Goal: Information Seeking & Learning: Learn about a topic

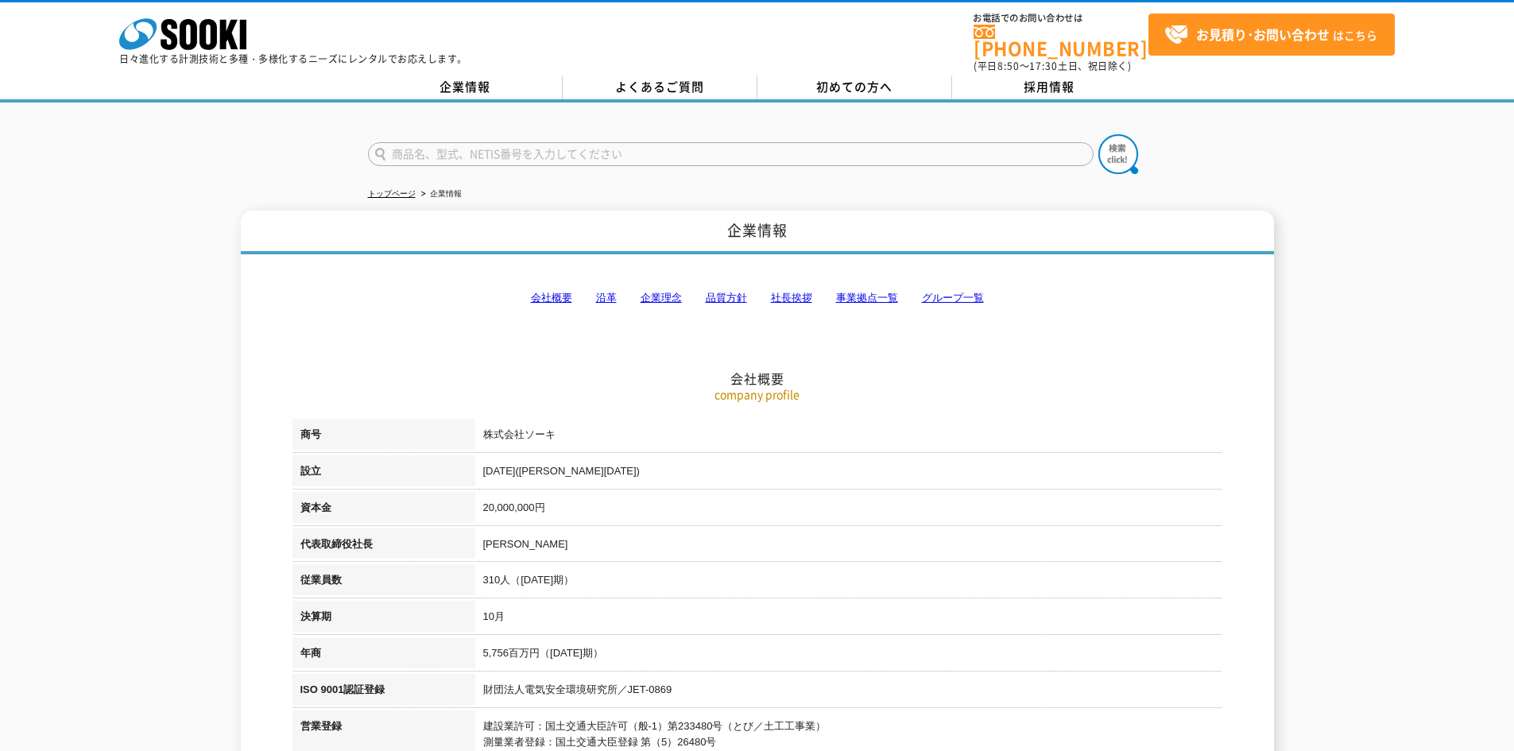
click at [951, 292] on link "グループ一覧" at bounding box center [953, 298] width 62 height 12
drag, startPoint x: 994, startPoint y: 480, endPoint x: 883, endPoint y: 253, distance: 253.0
click at [555, 144] on input "text" at bounding box center [730, 154] width 725 height 24
type input "6600D"
click at [1098, 134] on button at bounding box center [1118, 154] width 40 height 40
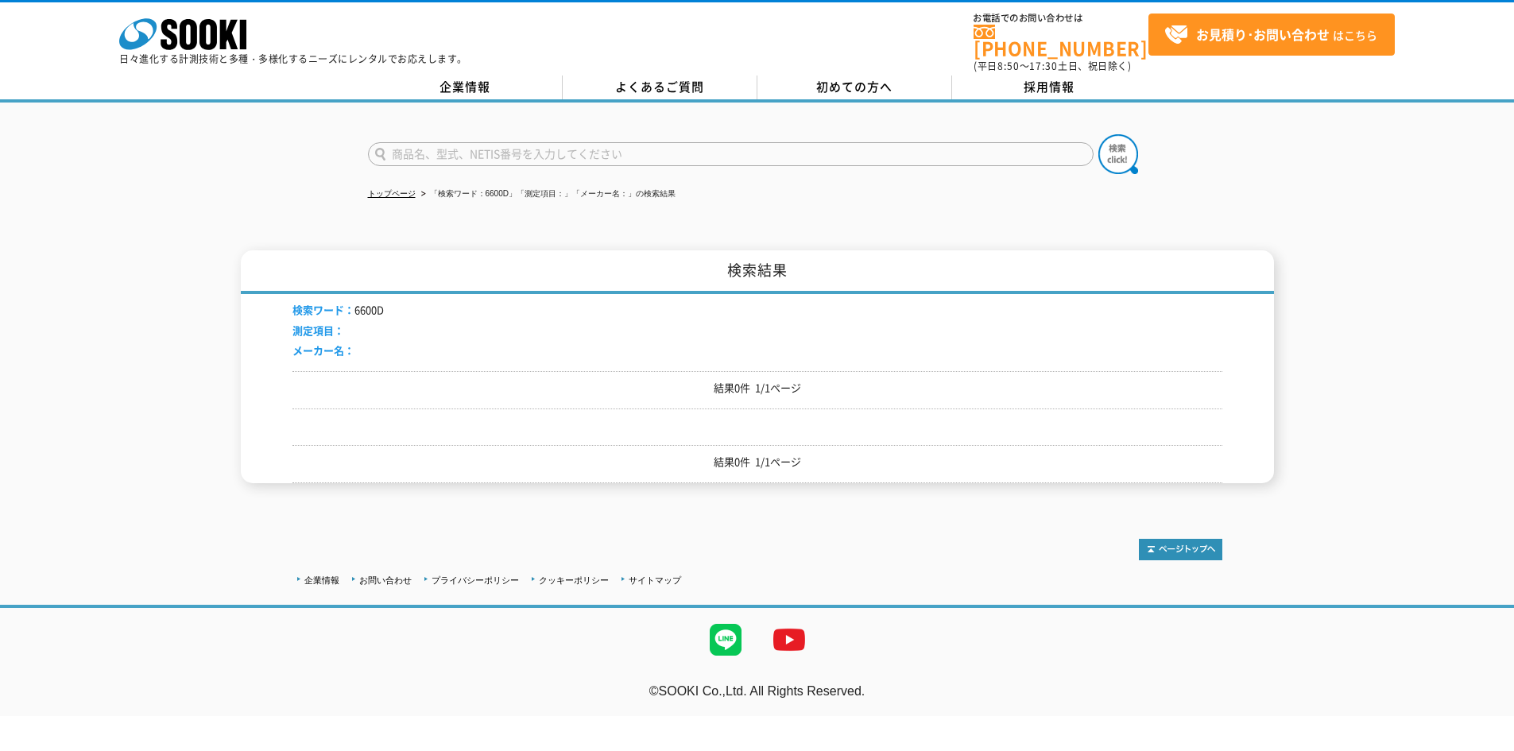
click at [489, 142] on input "text" at bounding box center [730, 154] width 725 height 24
paste input "GEOSTAR 6600D"
type input "GEOSTAR 6600D"
click at [1098, 134] on button at bounding box center [1118, 154] width 40 height 40
click at [200, 32] on icon at bounding box center [207, 34] width 17 height 31
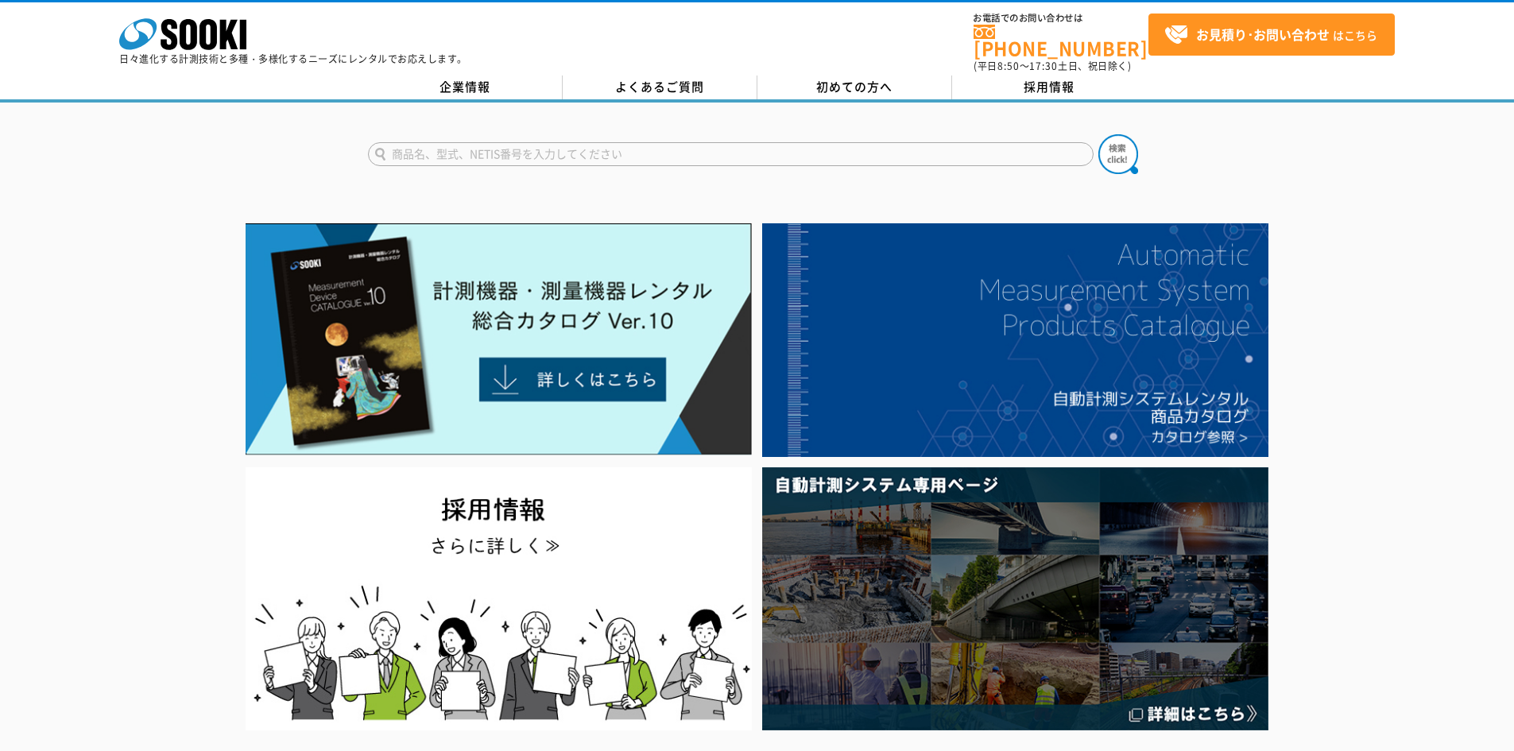
click at [451, 145] on input "text" at bounding box center [730, 154] width 725 height 24
paste input "GEOSTAR 6600D"
type input "GEOSTAR 6600D"
click at [1098, 134] on button at bounding box center [1118, 154] width 40 height 40
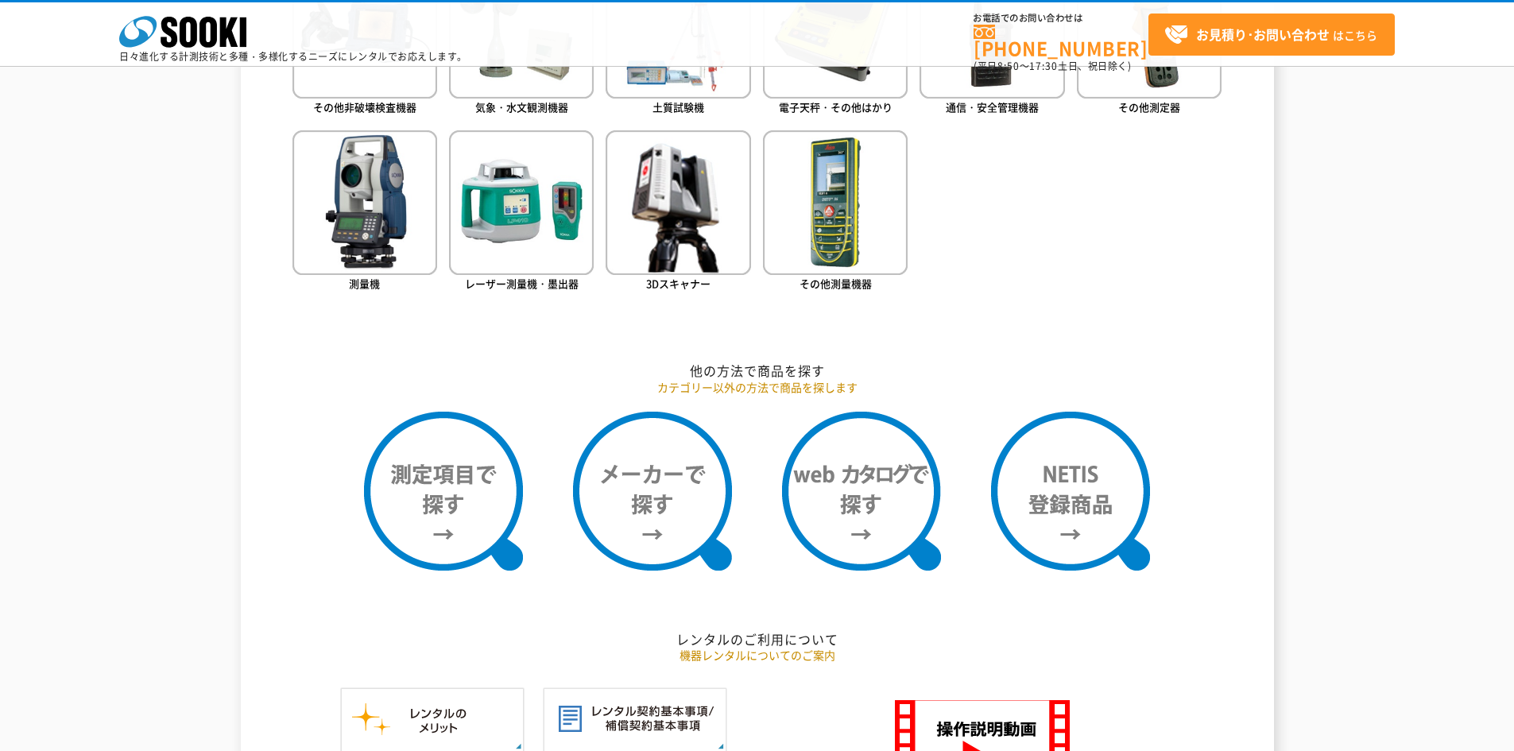
scroll to position [874, 0]
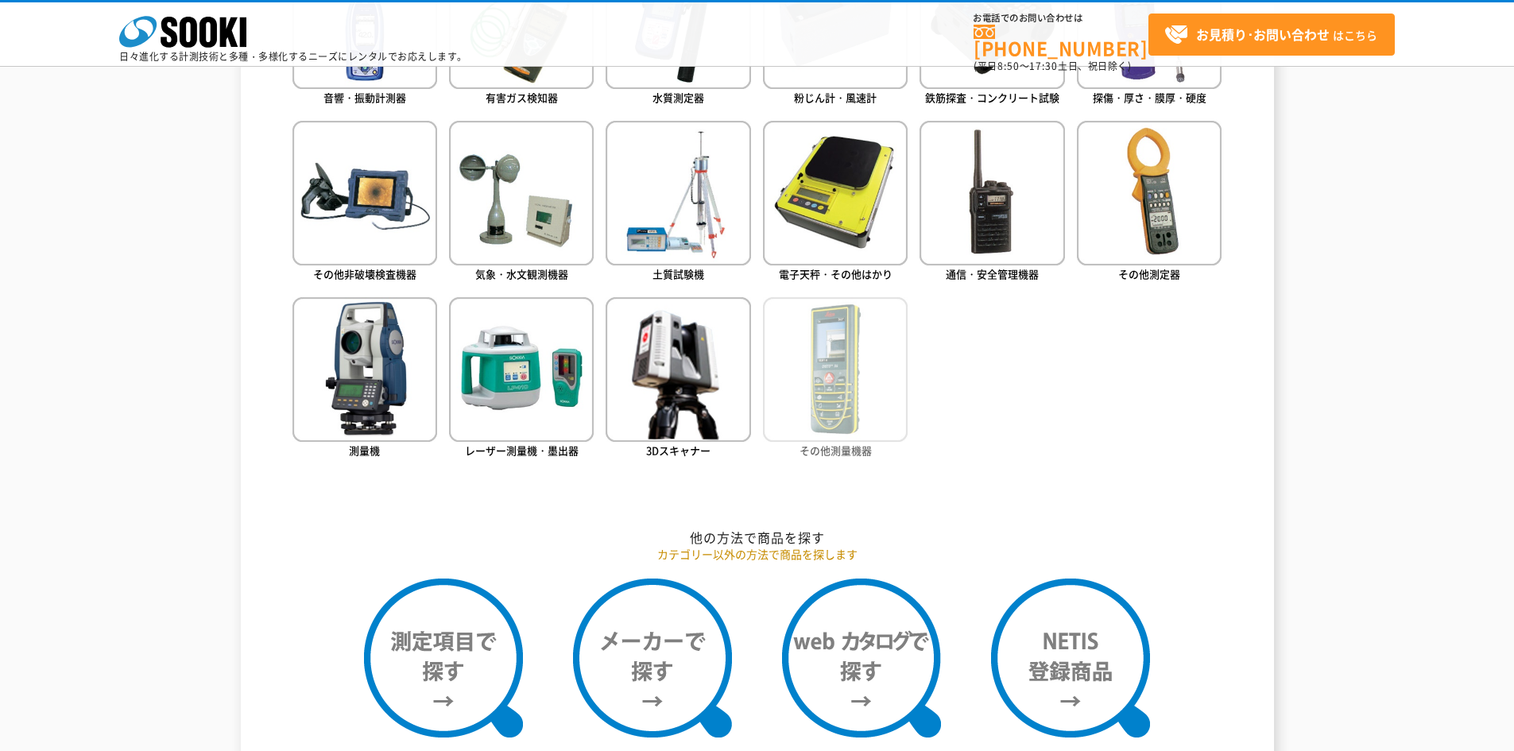
click at [842, 387] on img at bounding box center [835, 369] width 145 height 145
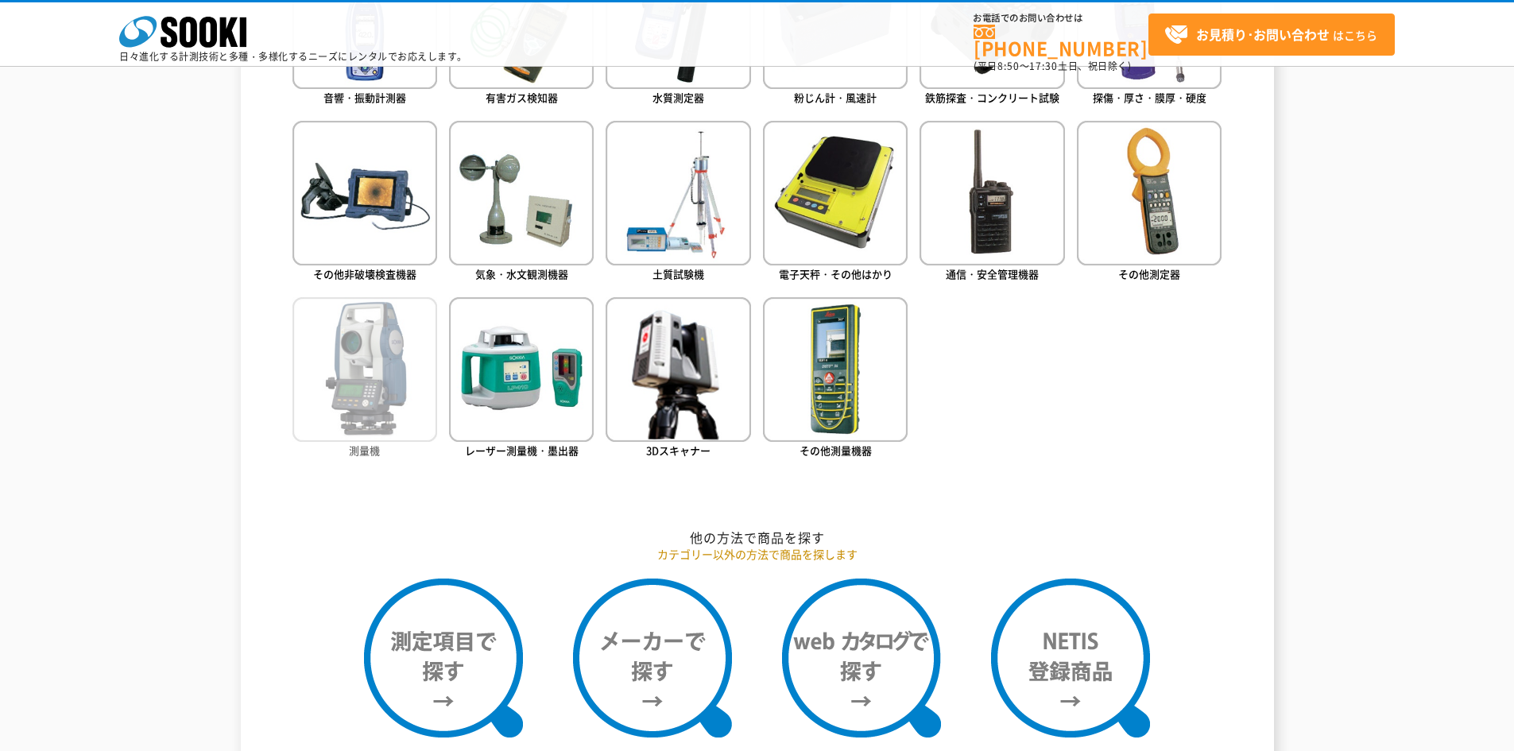
click at [356, 444] on span "測量機" at bounding box center [364, 450] width 31 height 15
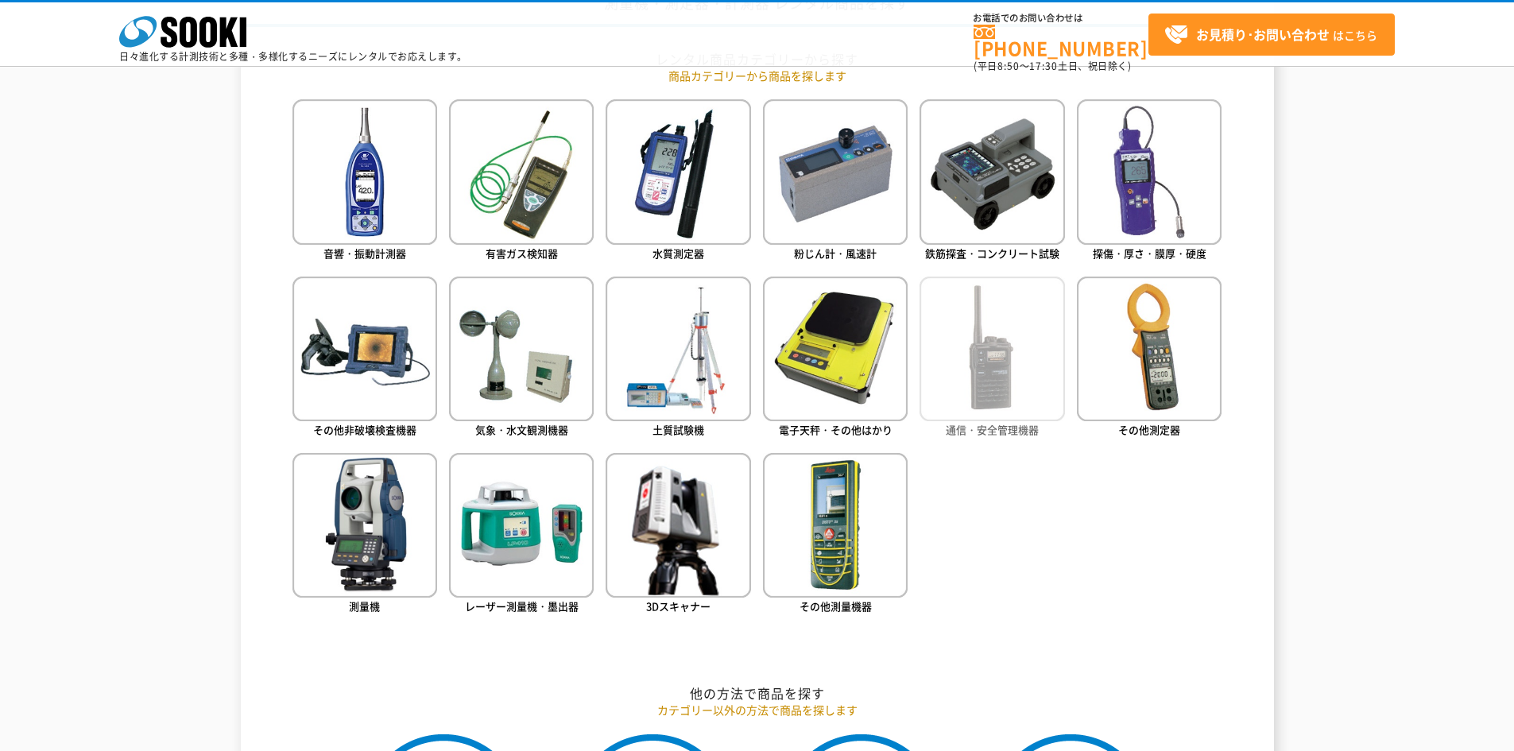
scroll to position [715, 0]
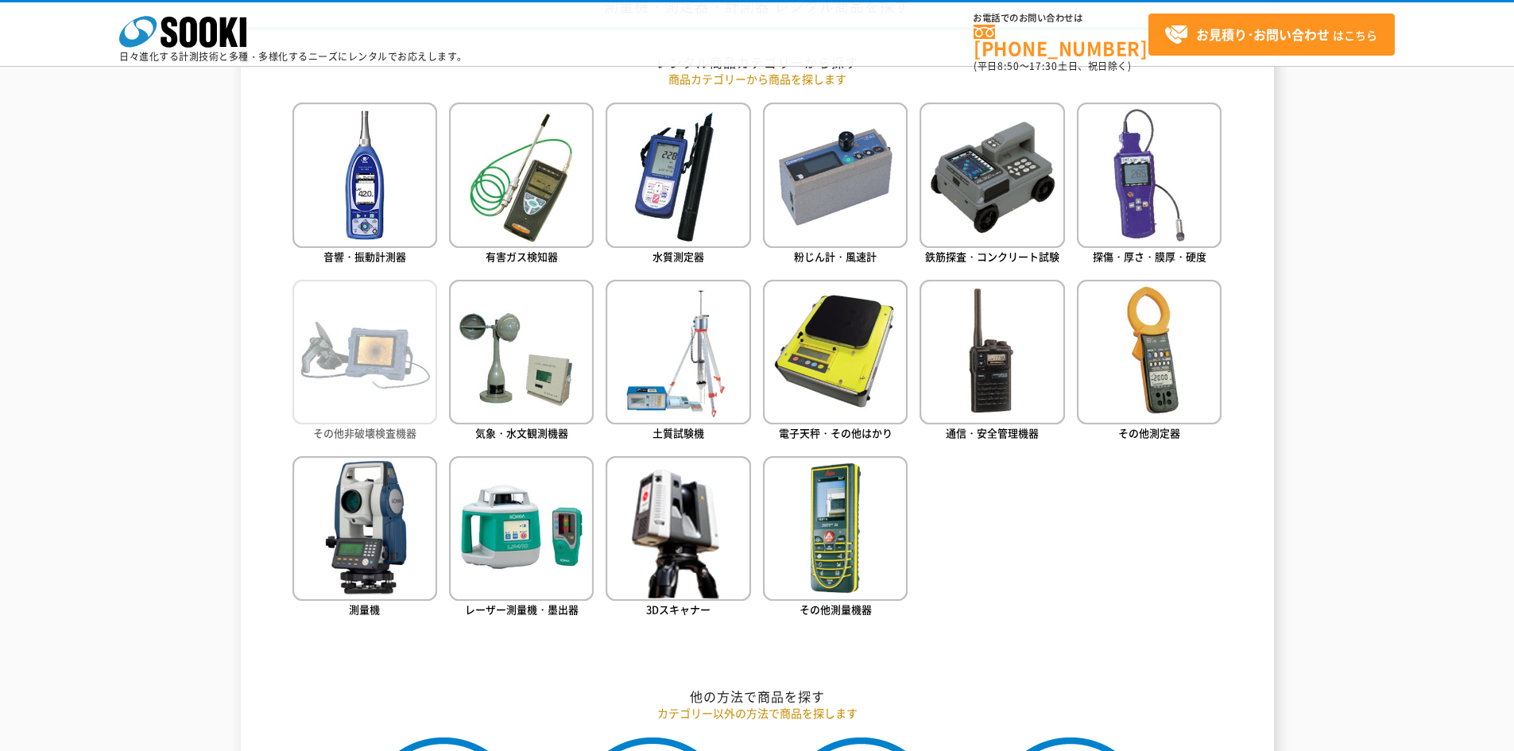
click at [364, 396] on img at bounding box center [364, 352] width 145 height 145
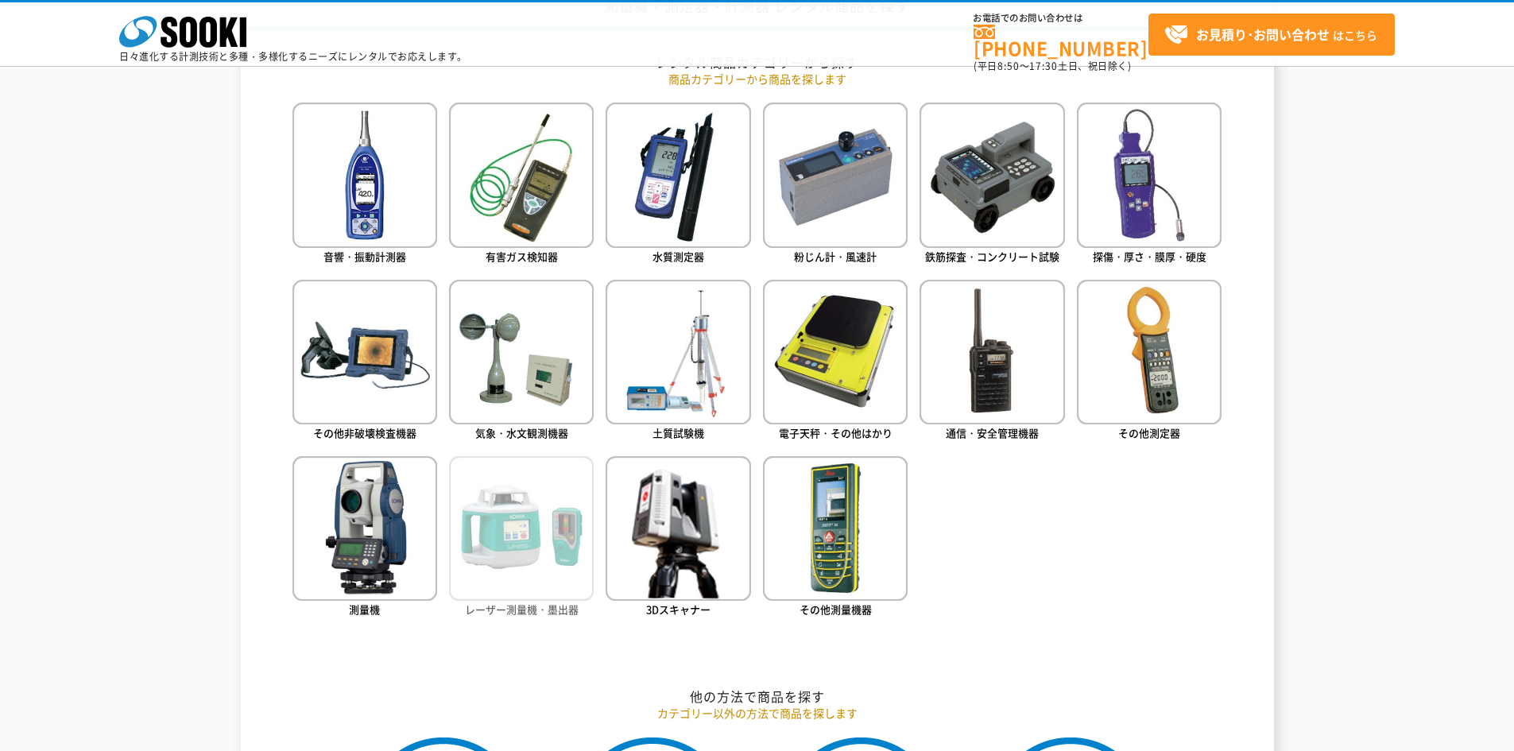
click at [553, 563] on img at bounding box center [521, 528] width 145 height 145
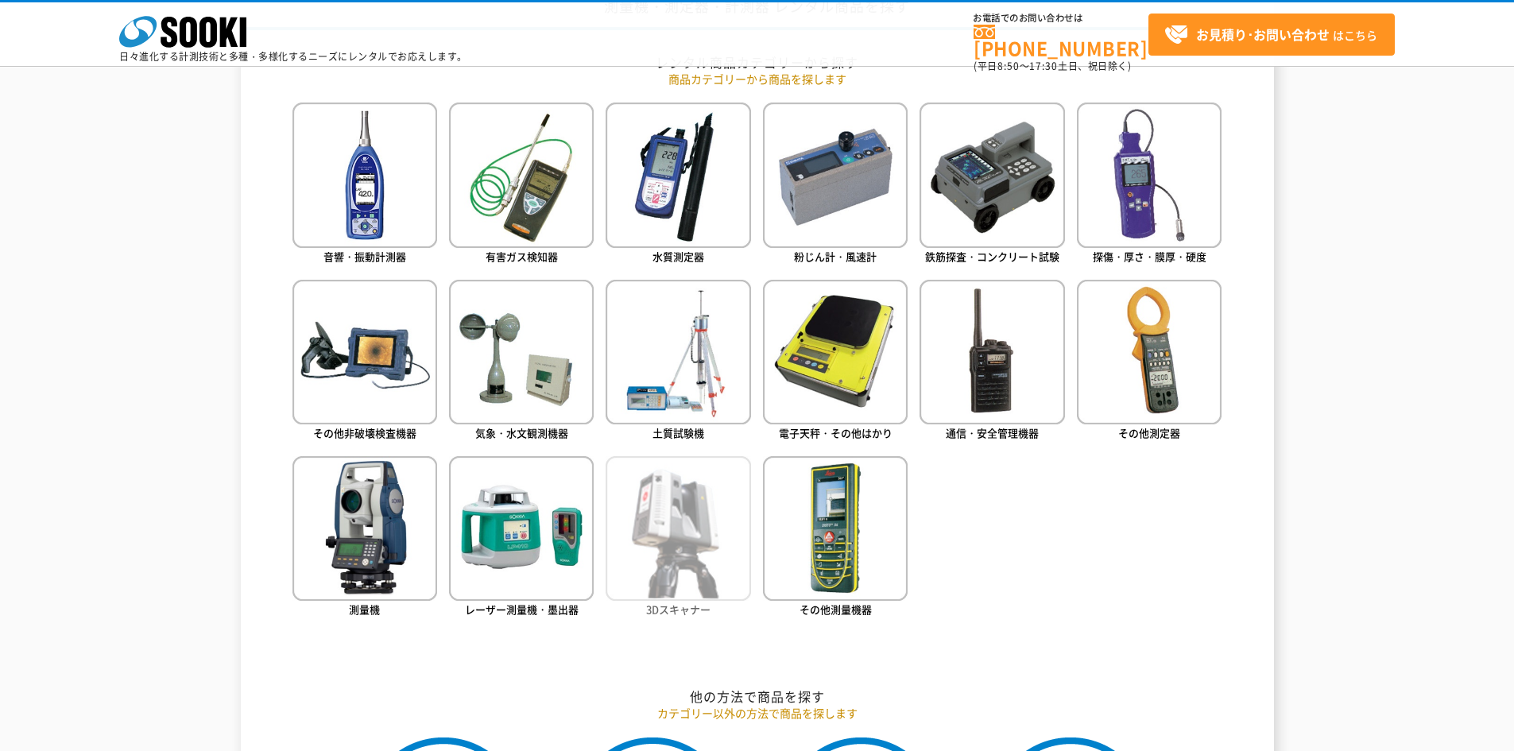
click at [717, 558] on img at bounding box center [677, 528] width 145 height 145
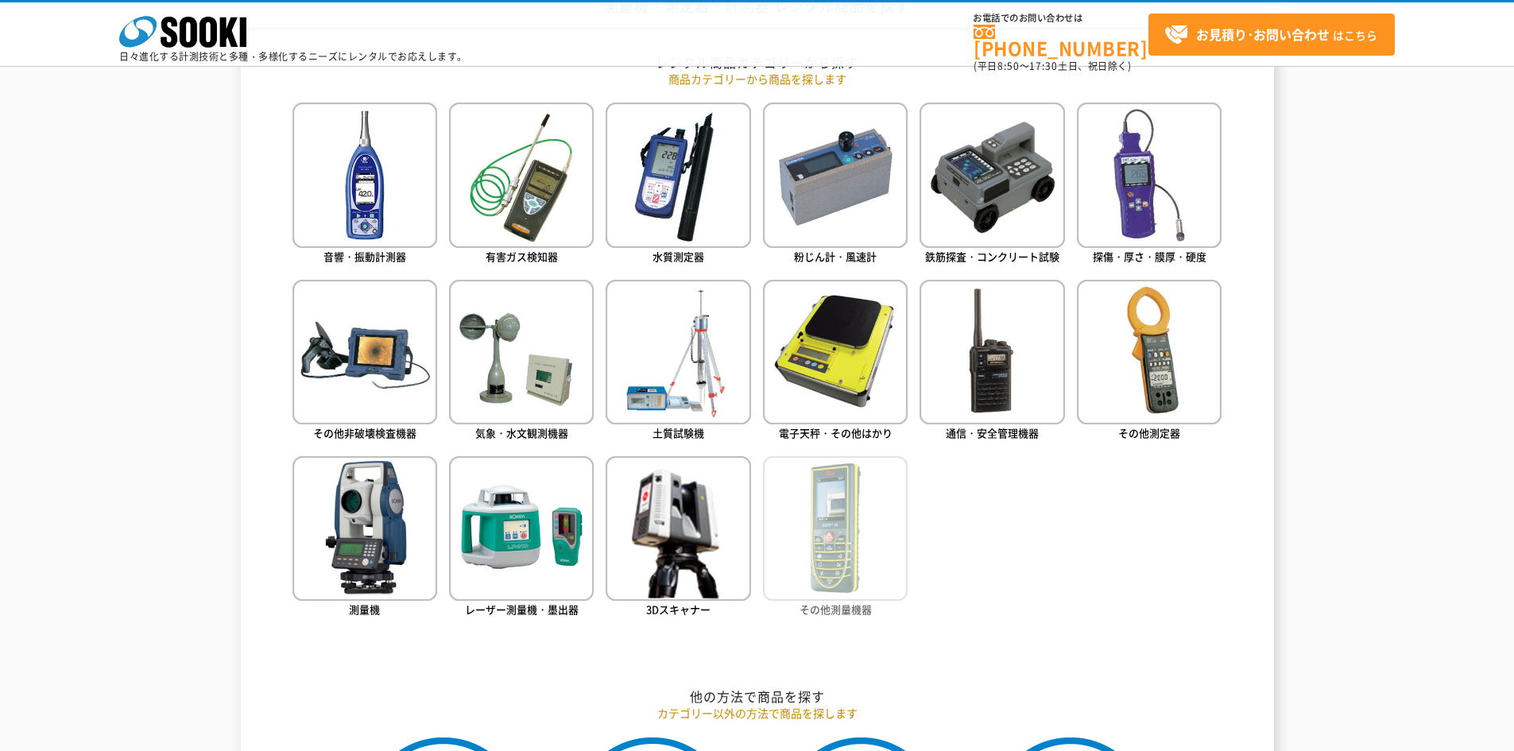
click at [844, 579] on img at bounding box center [835, 528] width 145 height 145
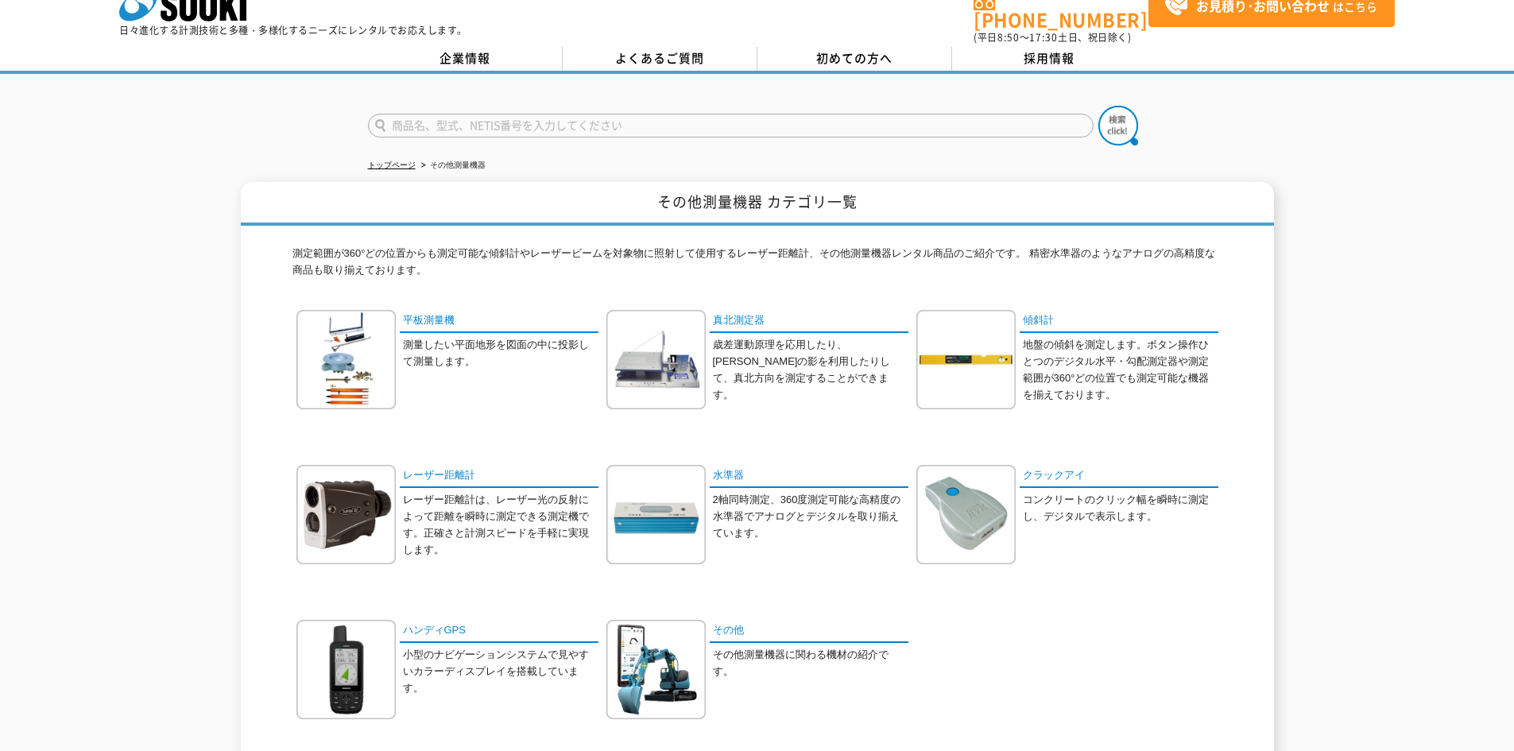
scroll to position [79, 0]
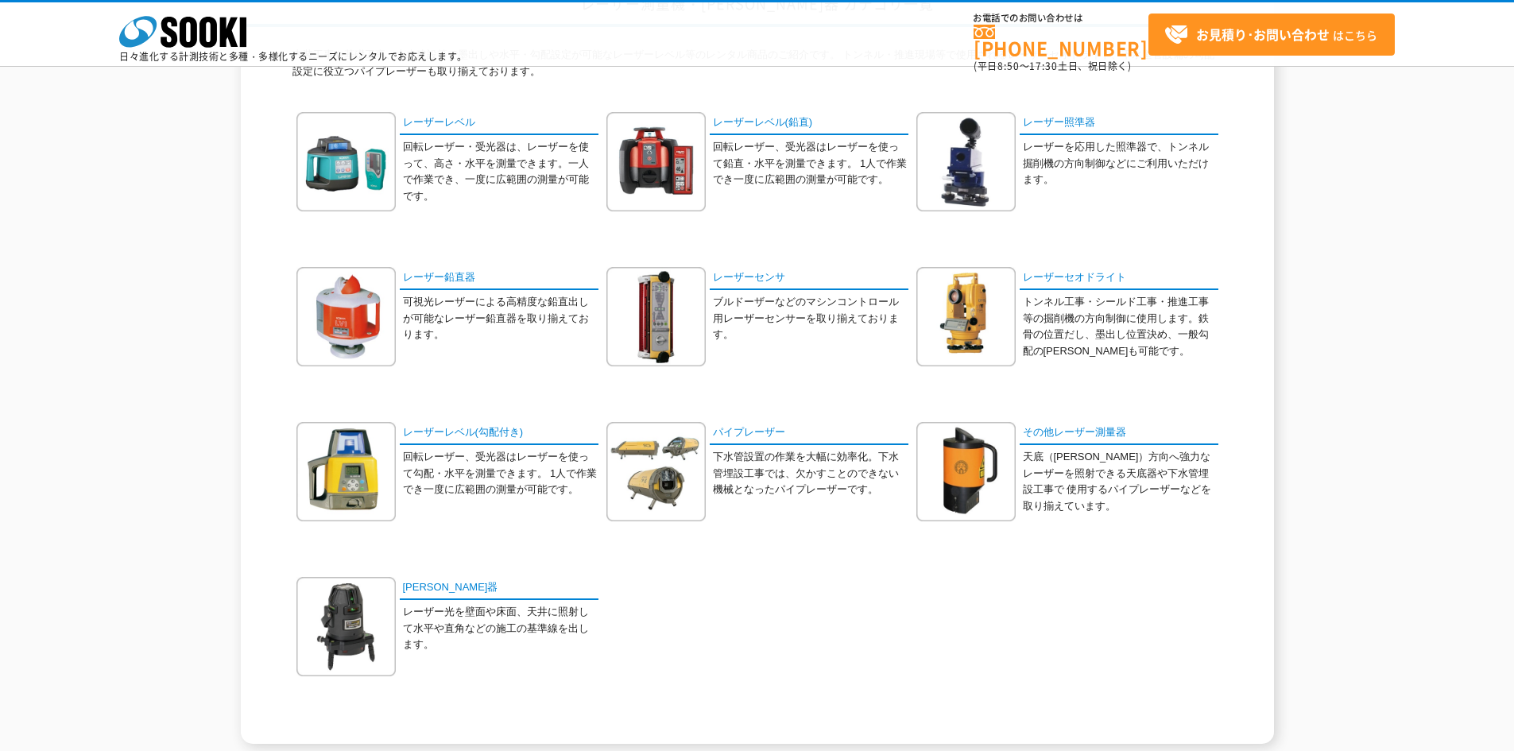
scroll to position [159, 0]
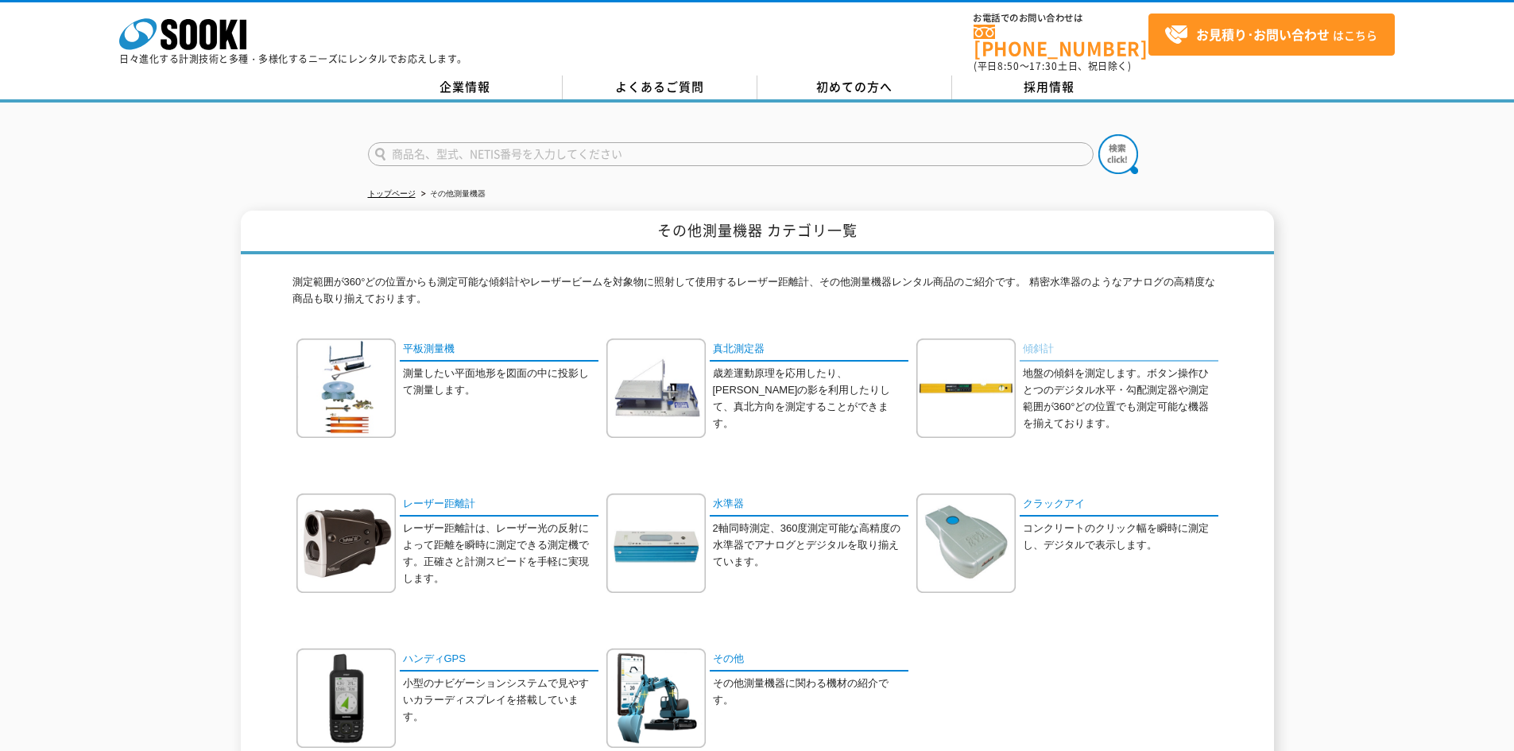
click at [1031, 340] on link "傾斜計" at bounding box center [1118, 349] width 199 height 23
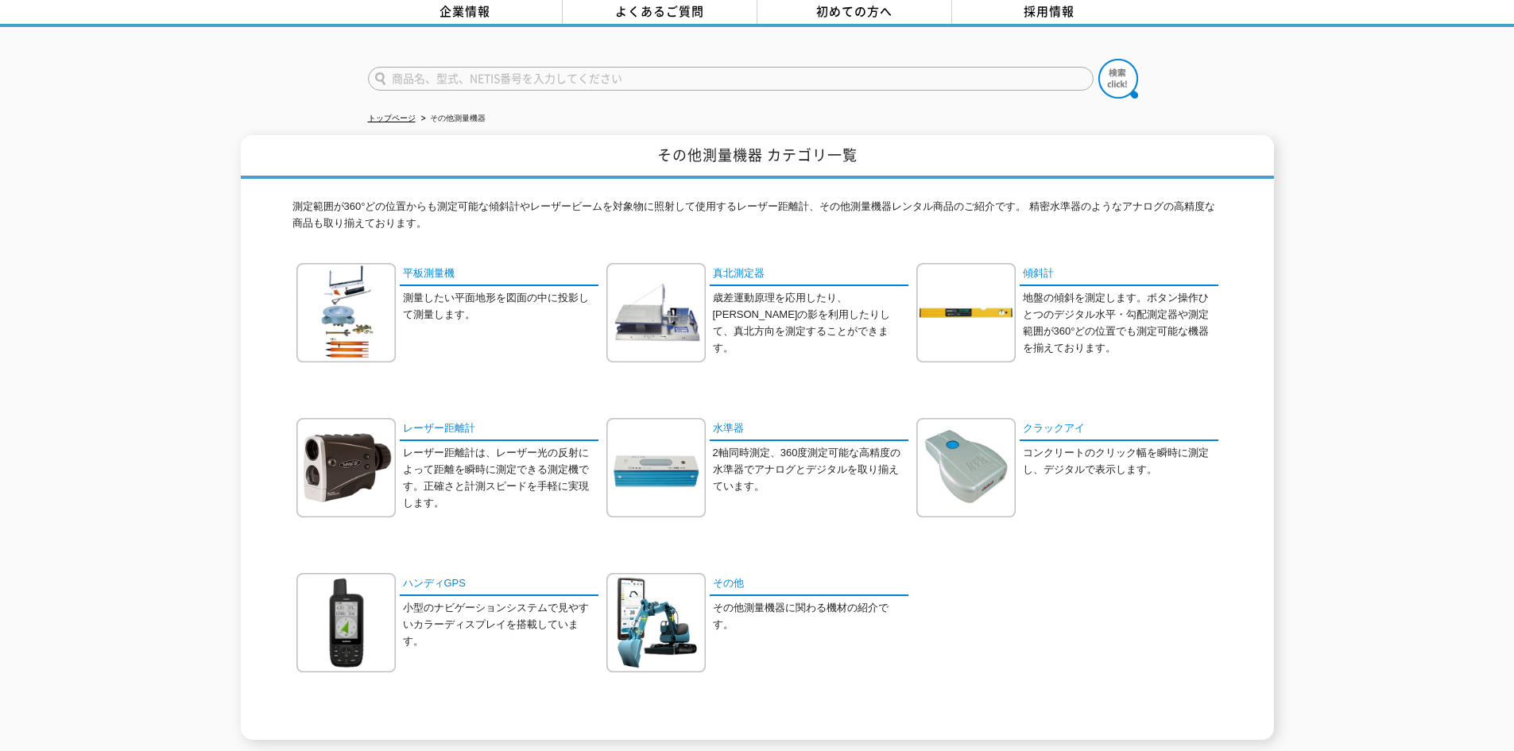
scroll to position [79, 0]
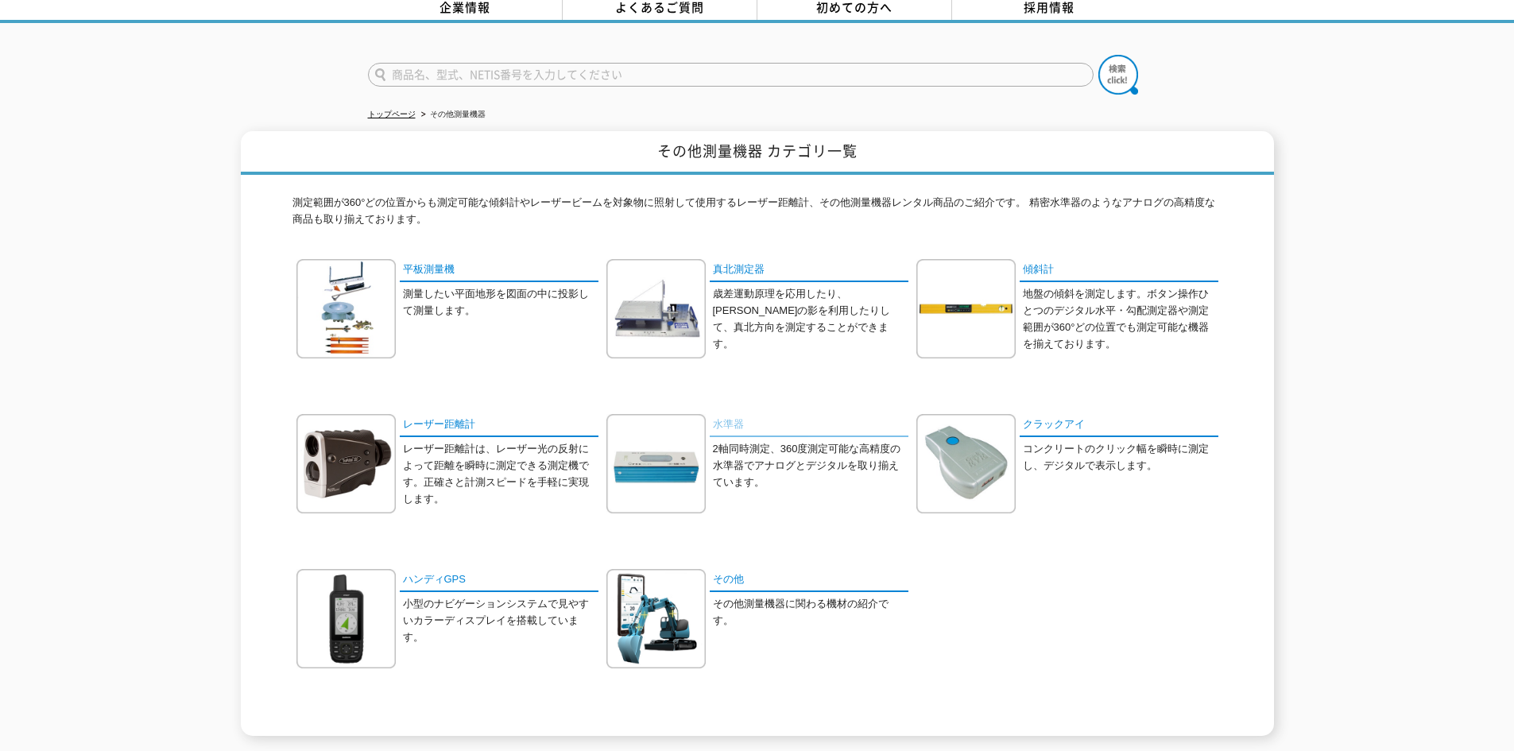
click at [725, 416] on link "水準器" at bounding box center [809, 425] width 199 height 23
click at [437, 259] on link "平板測量機" at bounding box center [499, 270] width 199 height 23
click at [1053, 422] on link "クラックアイ" at bounding box center [1118, 425] width 199 height 23
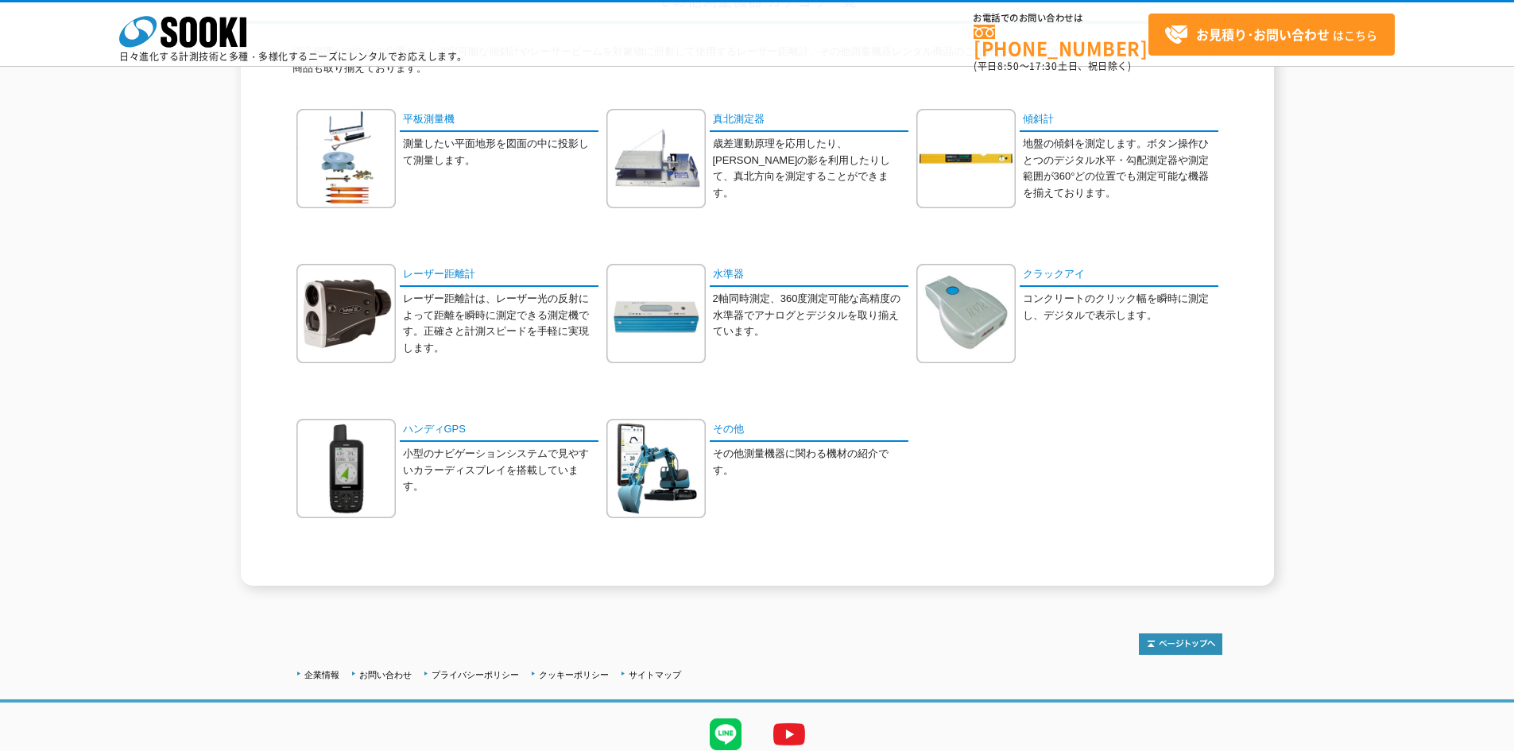
scroll to position [159, 0]
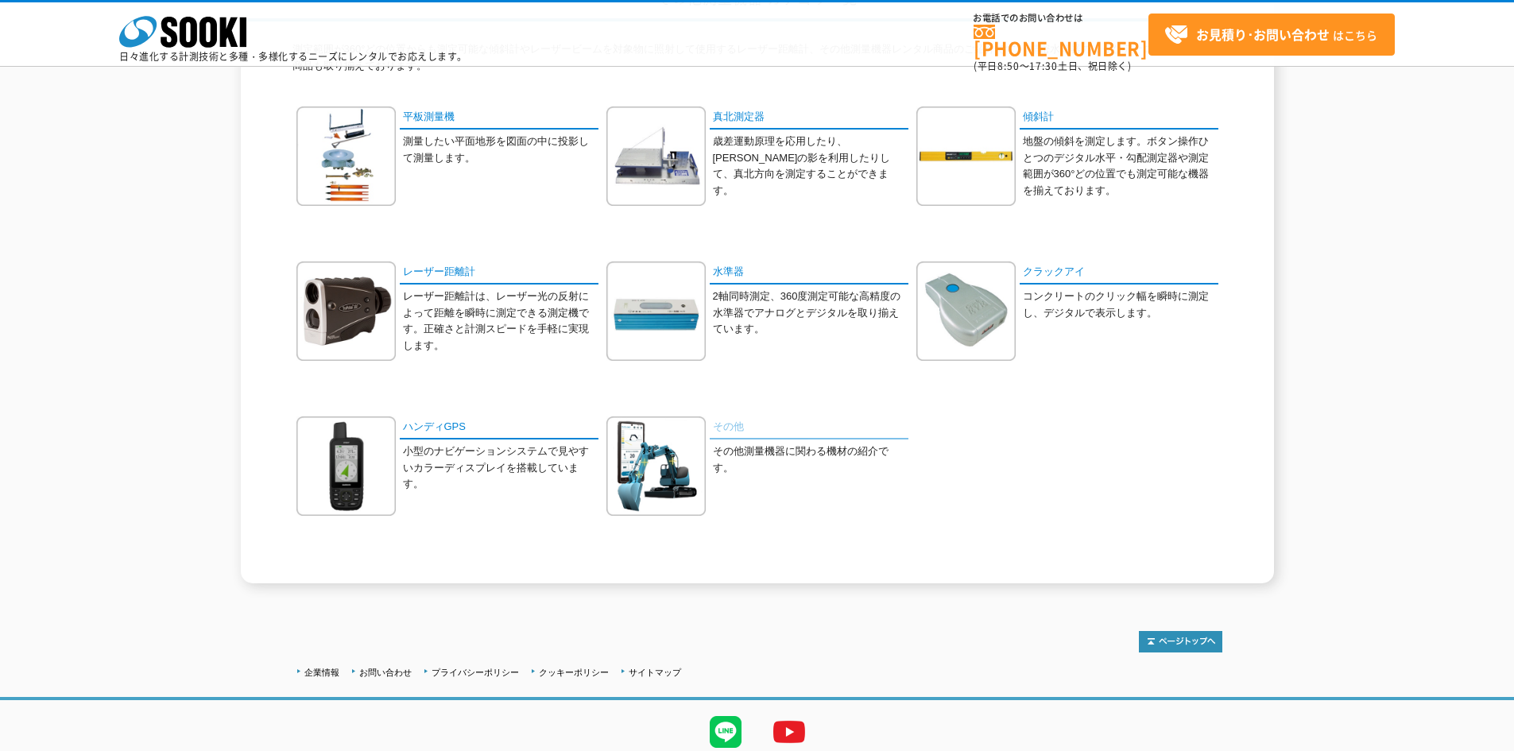
click at [723, 429] on link "その他" at bounding box center [809, 427] width 199 height 23
click at [435, 426] on link "ハンディGPS" at bounding box center [499, 427] width 199 height 23
click at [716, 274] on link "水準器" at bounding box center [809, 272] width 199 height 23
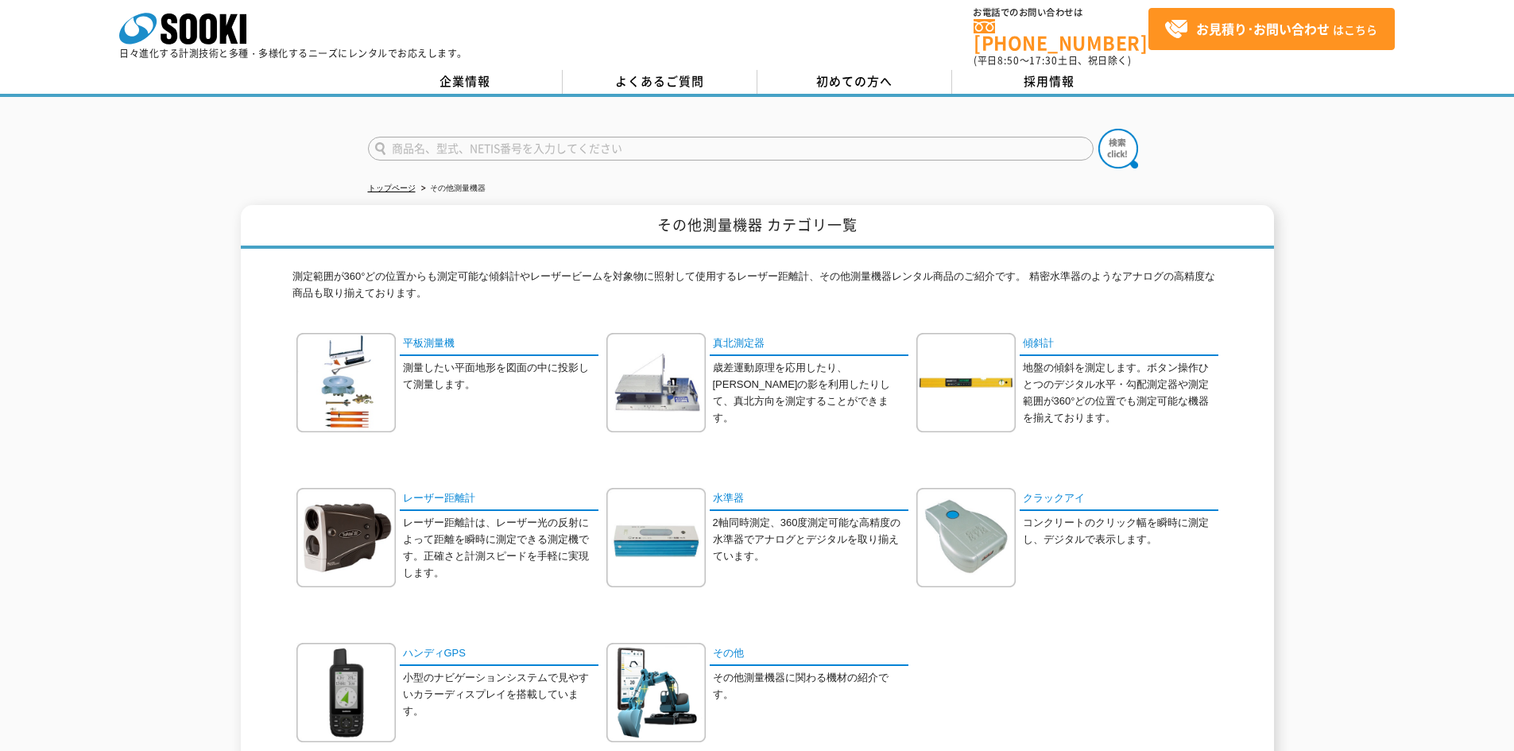
scroll to position [0, 0]
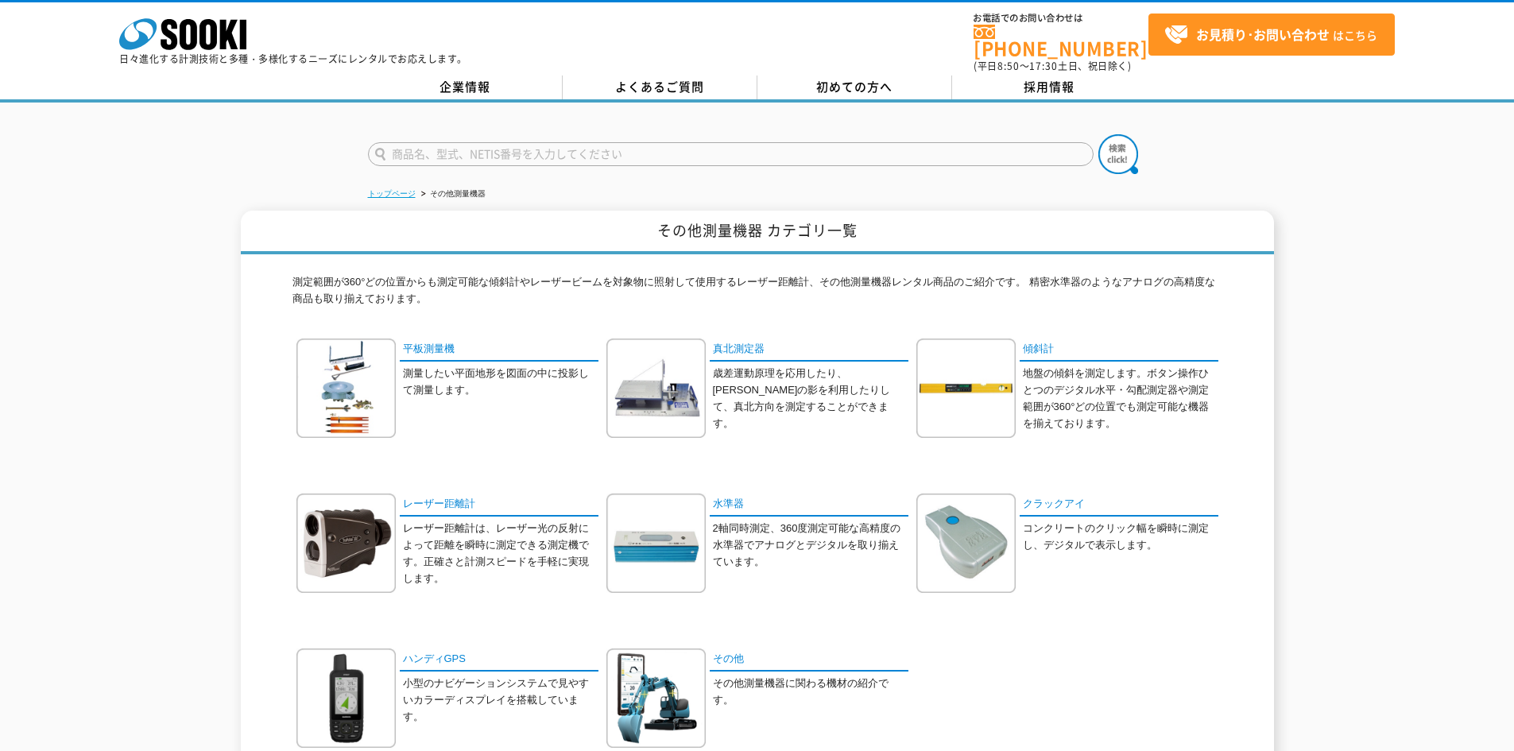
click at [396, 189] on link "トップページ" at bounding box center [392, 193] width 48 height 9
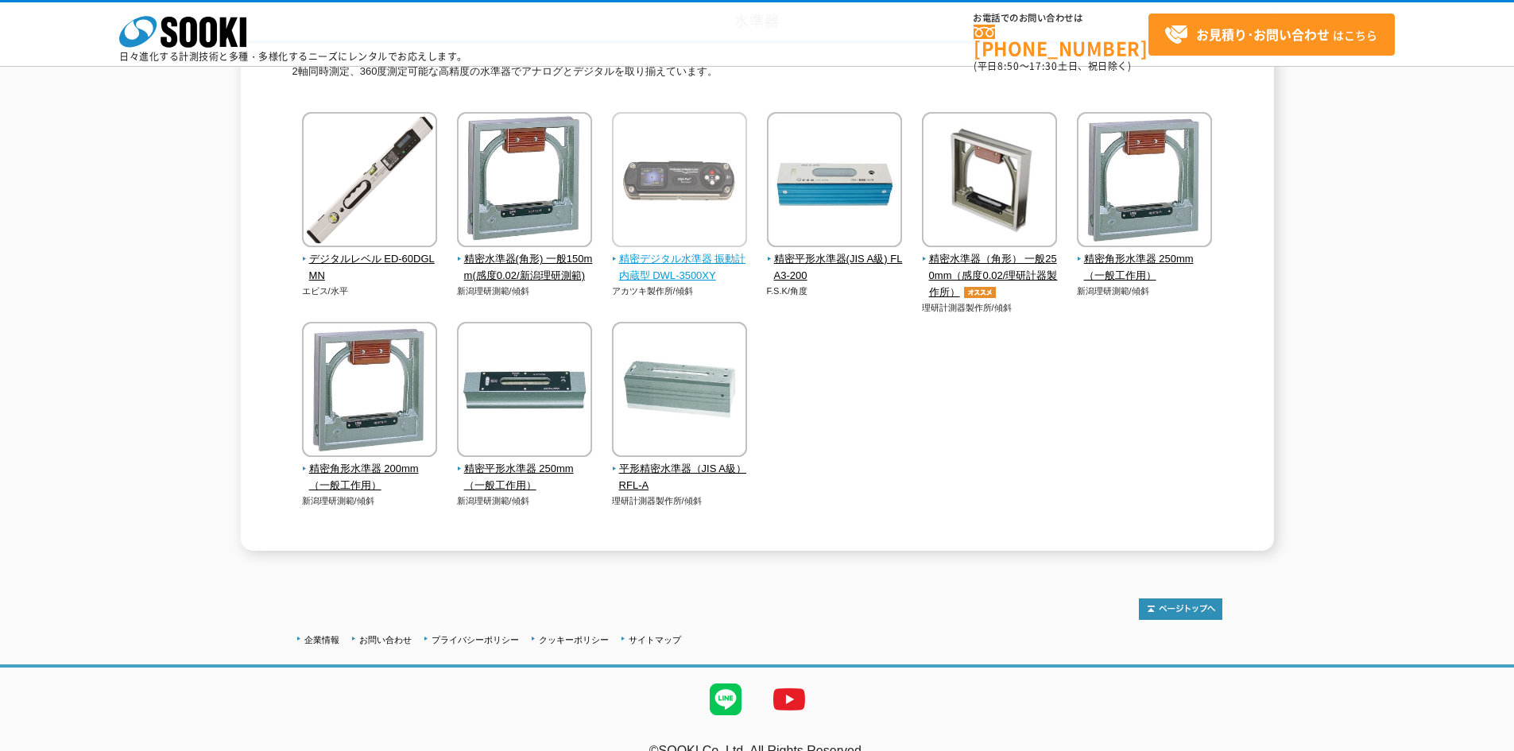
scroll to position [159, 0]
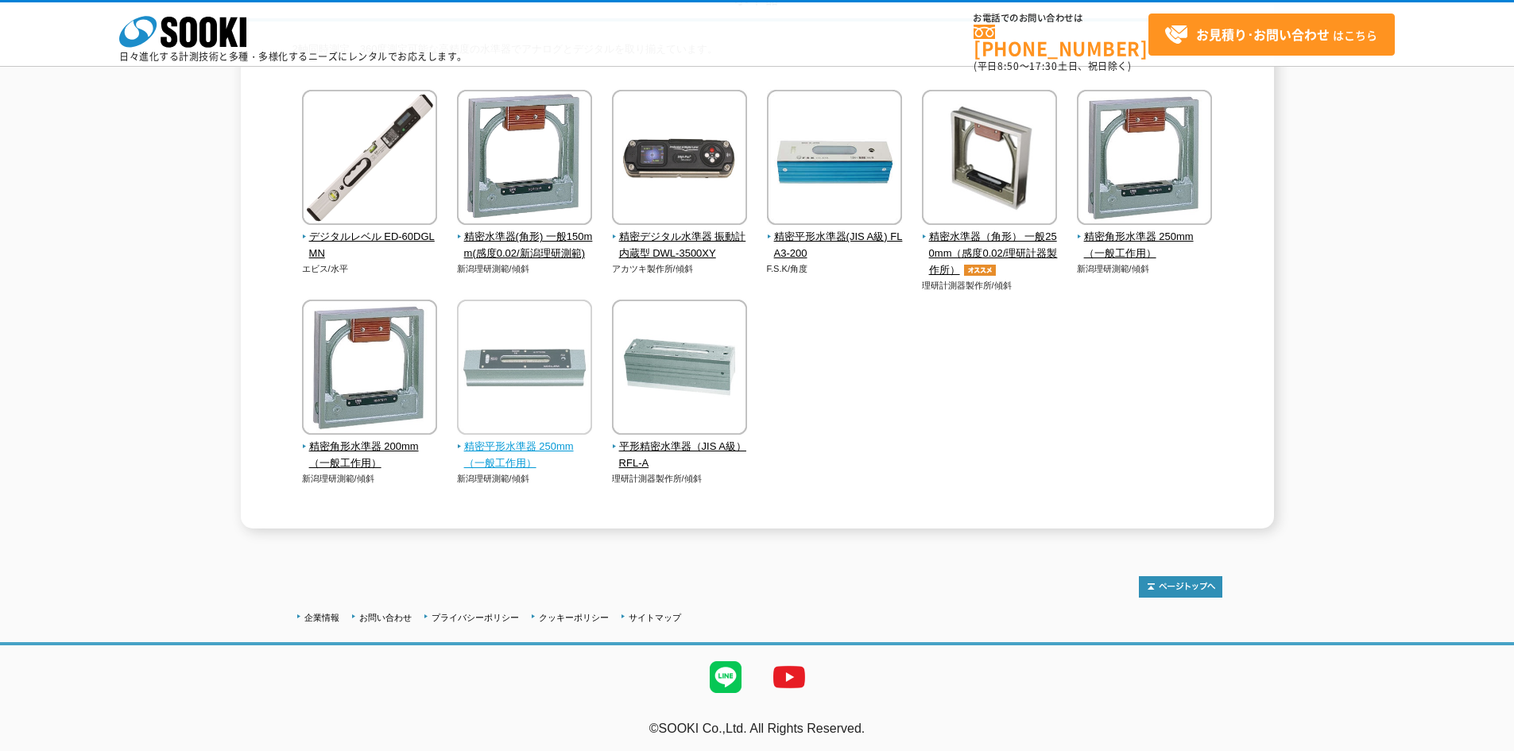
click at [518, 392] on img at bounding box center [524, 369] width 135 height 139
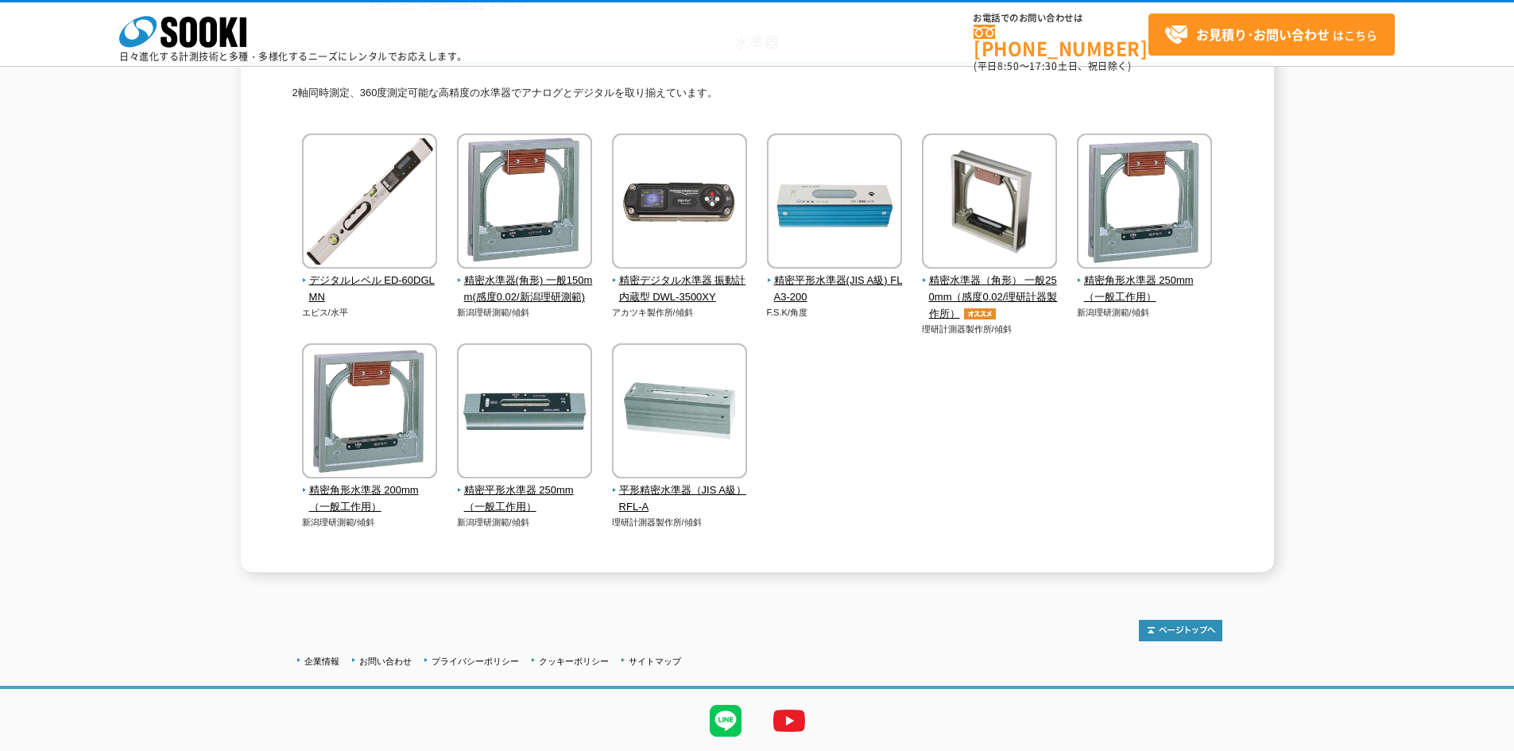
scroll to position [162, 0]
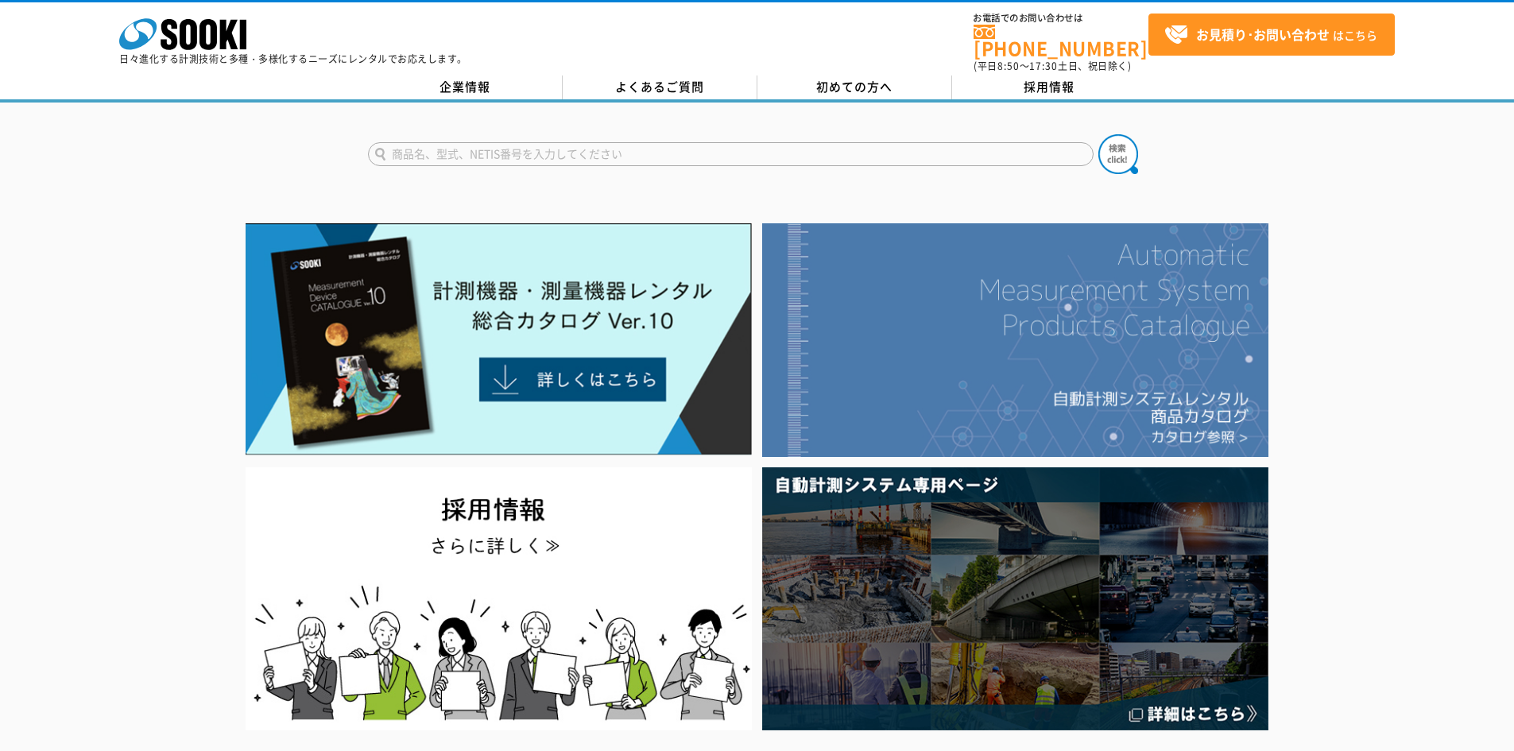
click at [1255, 377] on img at bounding box center [1015, 340] width 506 height 234
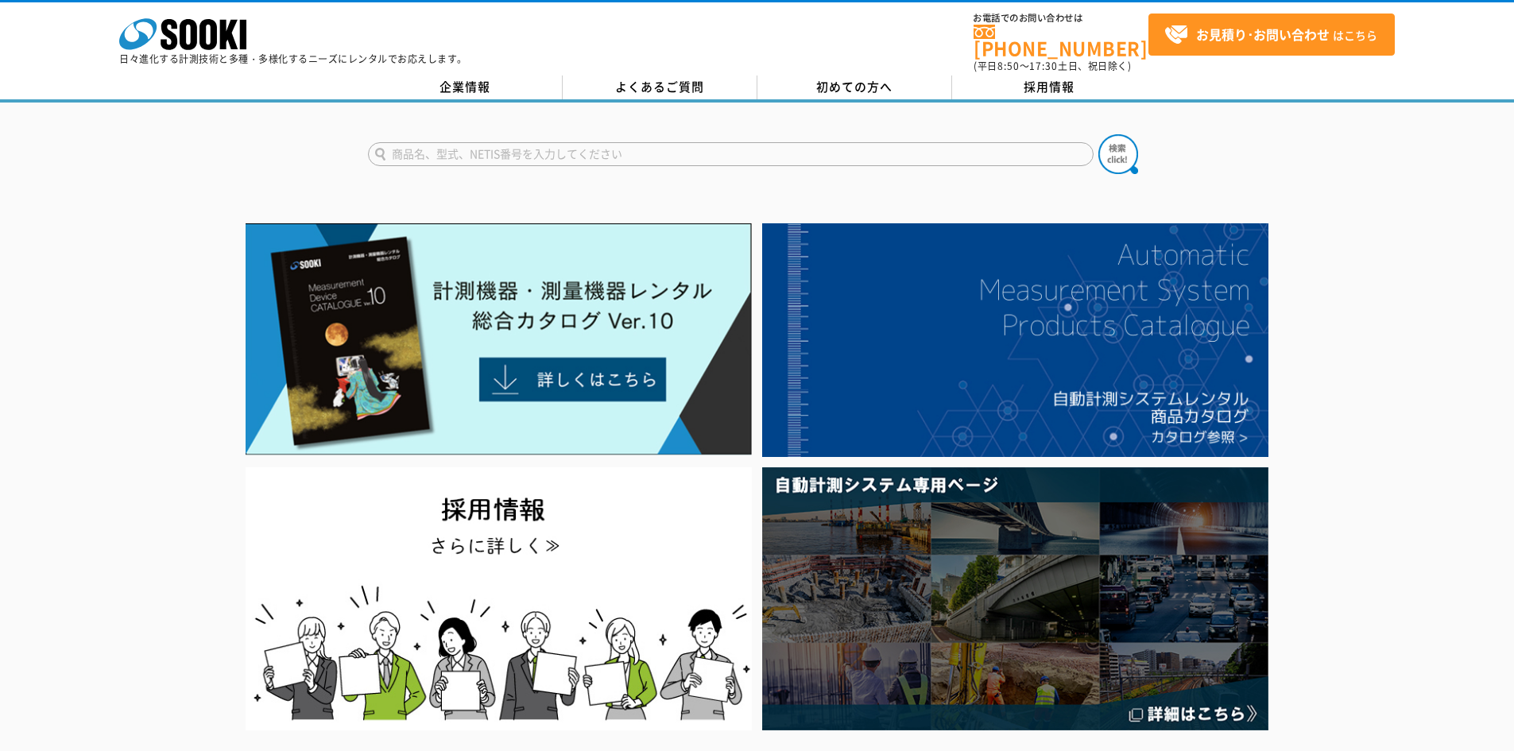
click at [513, 142] on input "text" at bounding box center [730, 154] width 725 height 24
paste input "6600D Bluetooth Wireless Tiltmeter"
type input "6600D Bluetooth Wireless Tiltmeter"
click at [1098, 134] on button at bounding box center [1118, 154] width 40 height 40
